Goal: Task Accomplishment & Management: Use online tool/utility

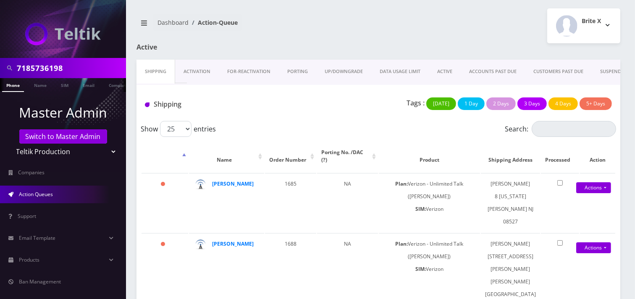
scroll to position [0, 4]
click at [58, 136] on link "Switch to Master Admin" at bounding box center [63, 136] width 88 height 14
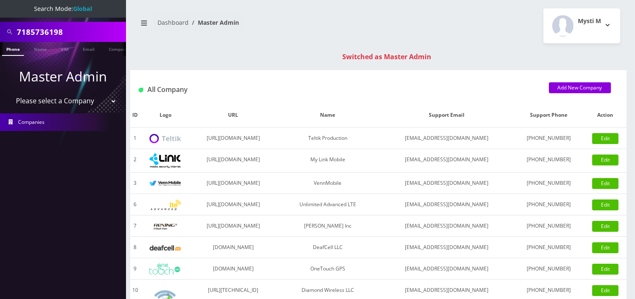
click at [74, 31] on input "7185736198" at bounding box center [70, 32] width 107 height 16
type input "5163184288"
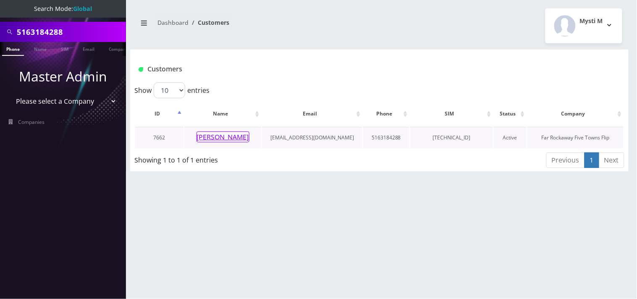
click at [231, 136] on button "Tova Merenstein" at bounding box center [223, 136] width 53 height 11
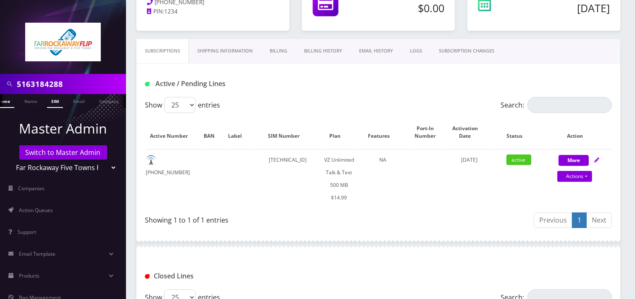
scroll to position [0, 13]
click at [38, 87] on input "5163184288" at bounding box center [70, 84] width 107 height 16
